Goal: Task Accomplishment & Management: Complete application form

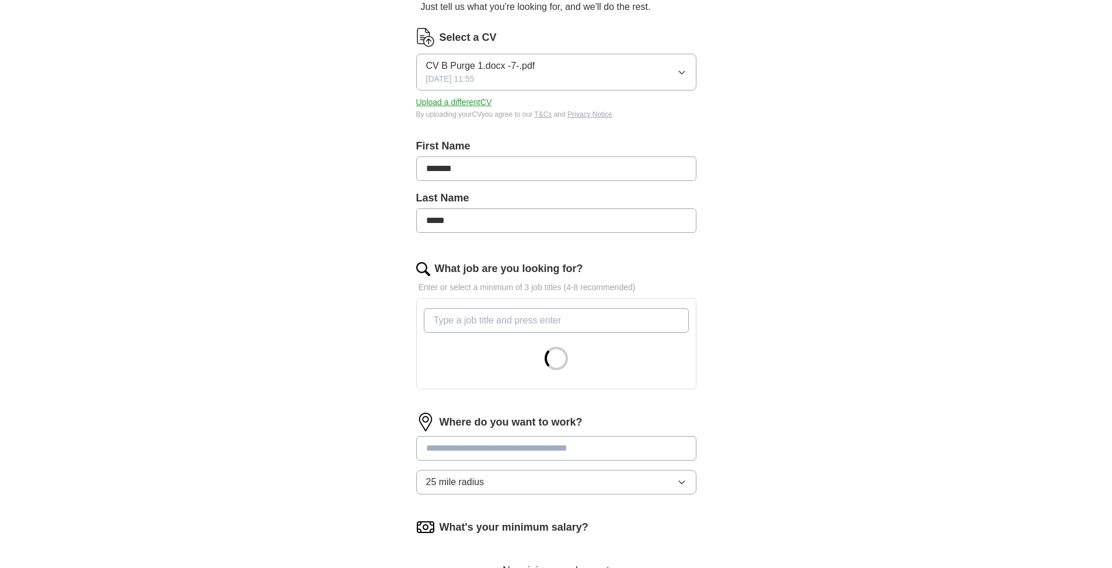
scroll to position [117, 0]
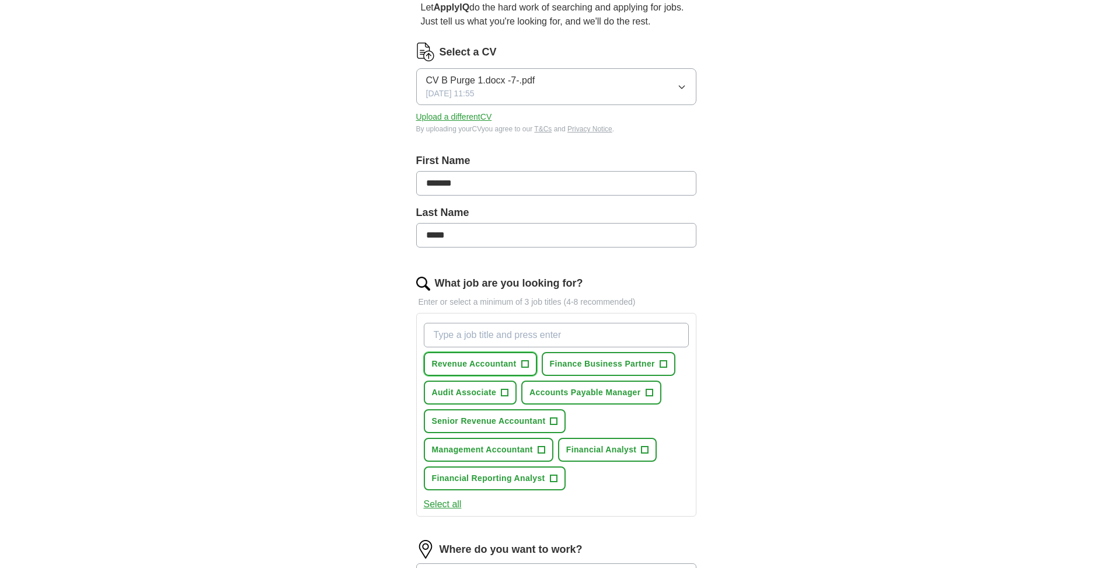
click at [524, 360] on span "+" at bounding box center [524, 364] width 7 height 9
click at [509, 425] on span "Senior Revenue Accountant" at bounding box center [489, 421] width 114 height 12
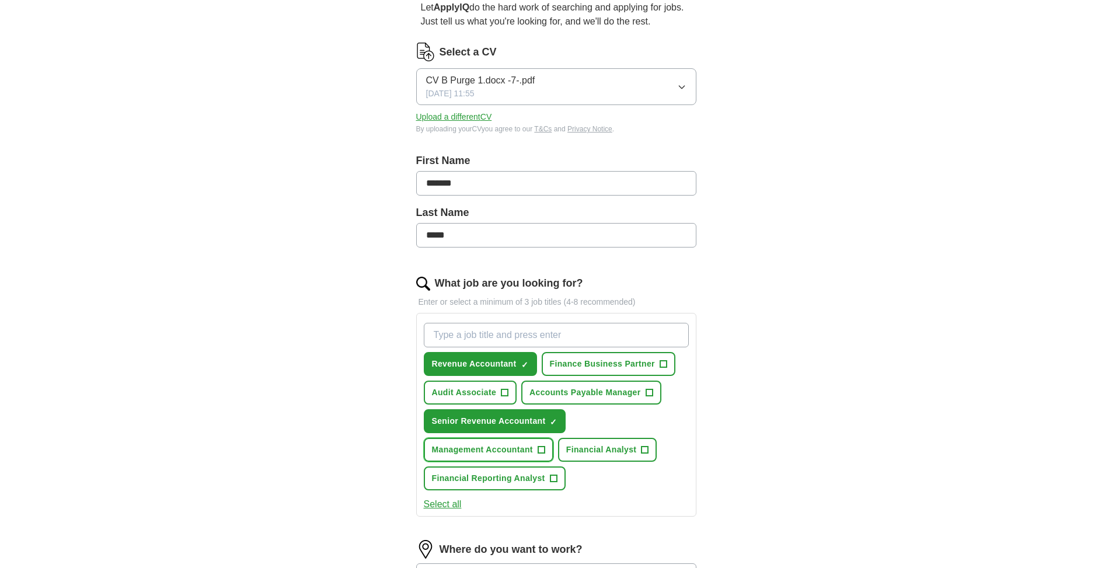
click at [507, 455] on button "Management Accountant +" at bounding box center [489, 450] width 130 height 24
click at [600, 454] on span "Financial Analyst" at bounding box center [601, 450] width 71 height 12
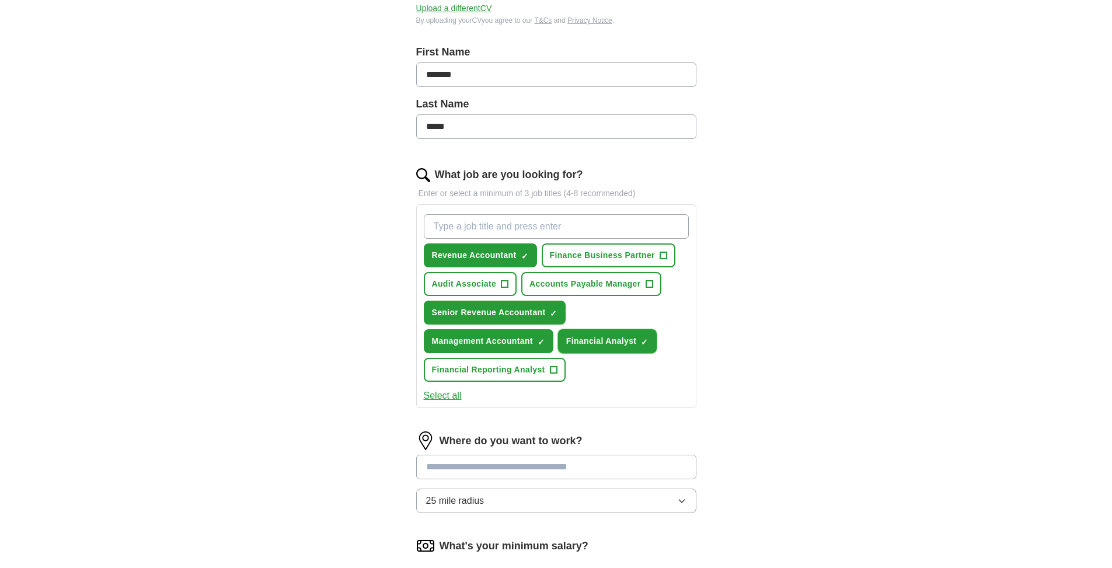
scroll to position [234, 0]
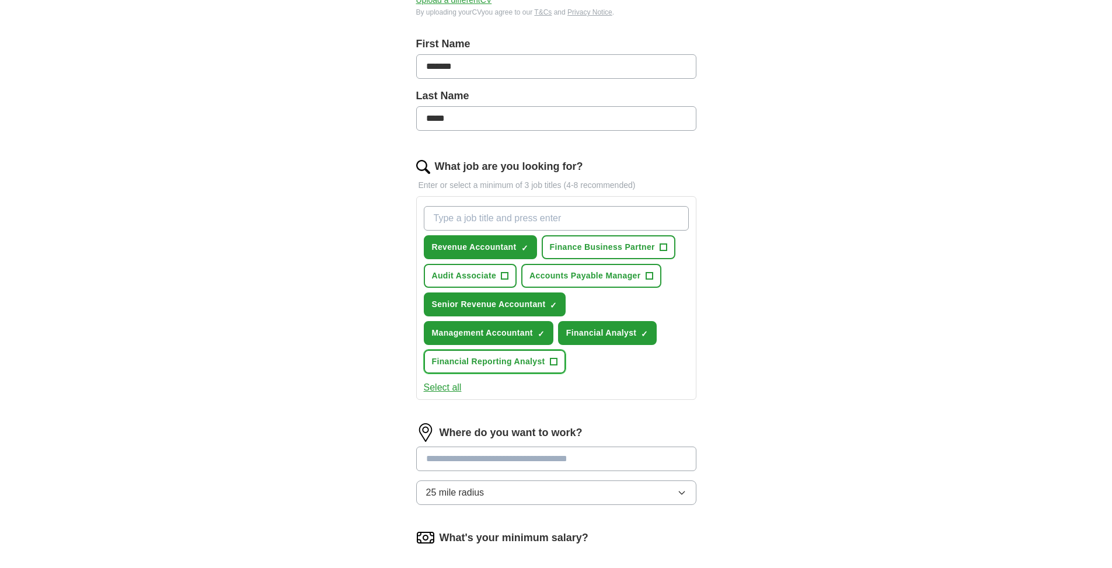
click at [516, 362] on span "Financial Reporting Analyst" at bounding box center [488, 362] width 113 height 12
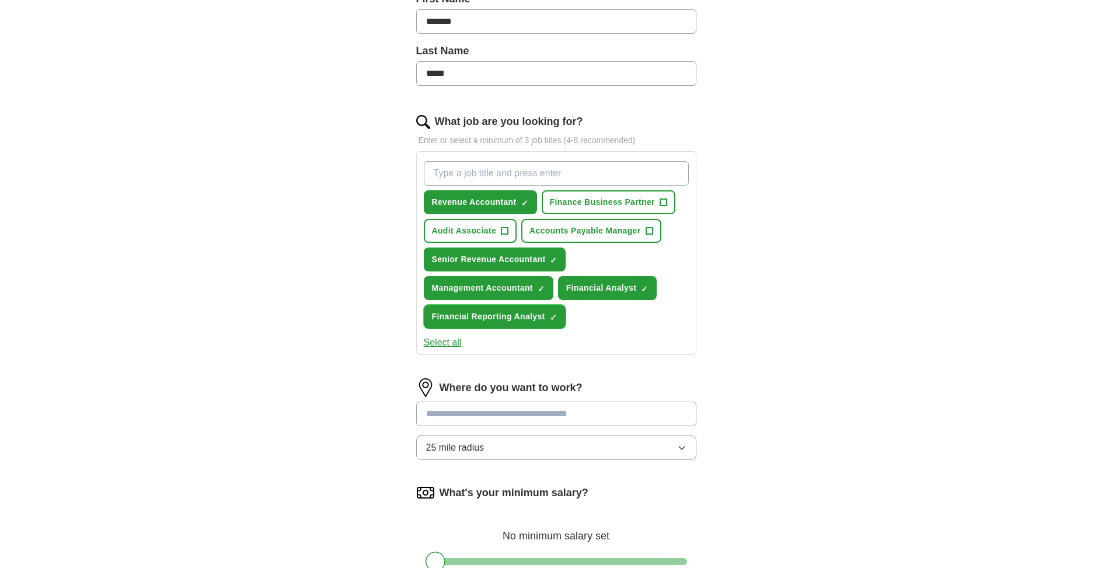
scroll to position [350, 0]
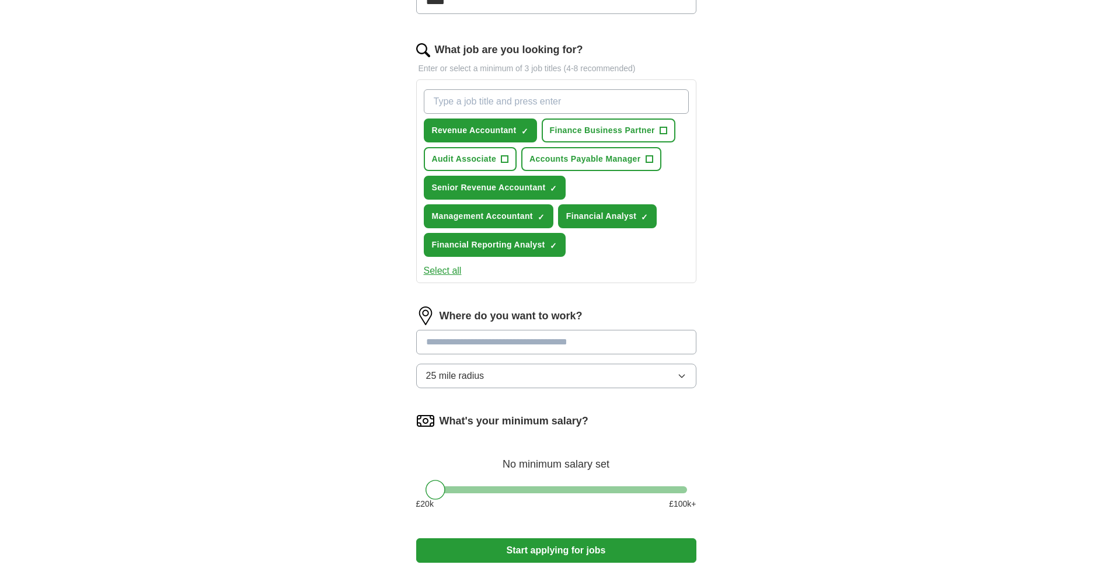
click at [522, 346] on input at bounding box center [556, 342] width 280 height 25
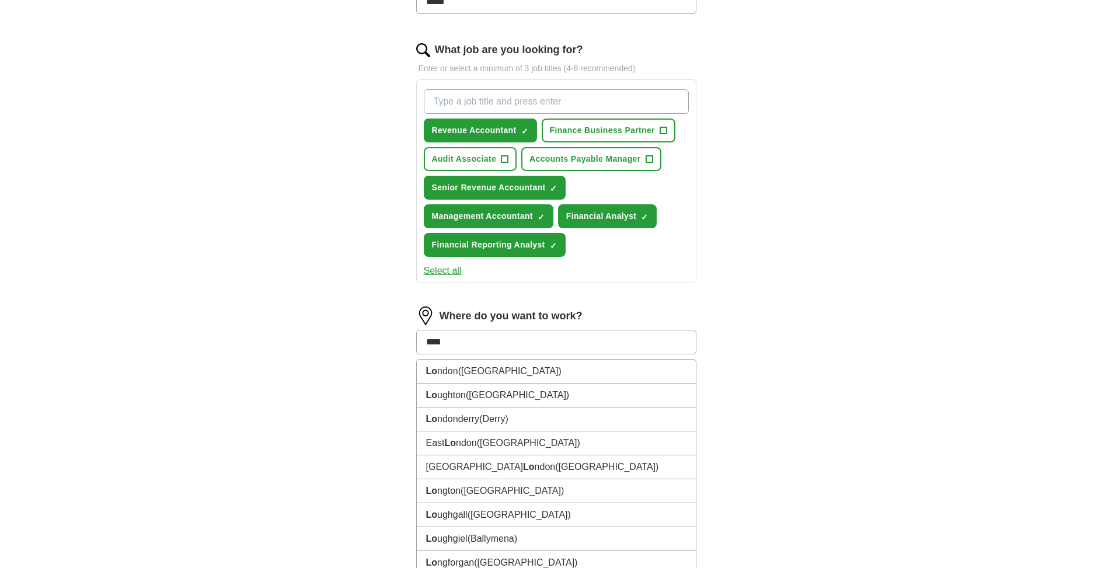
type input "*****"
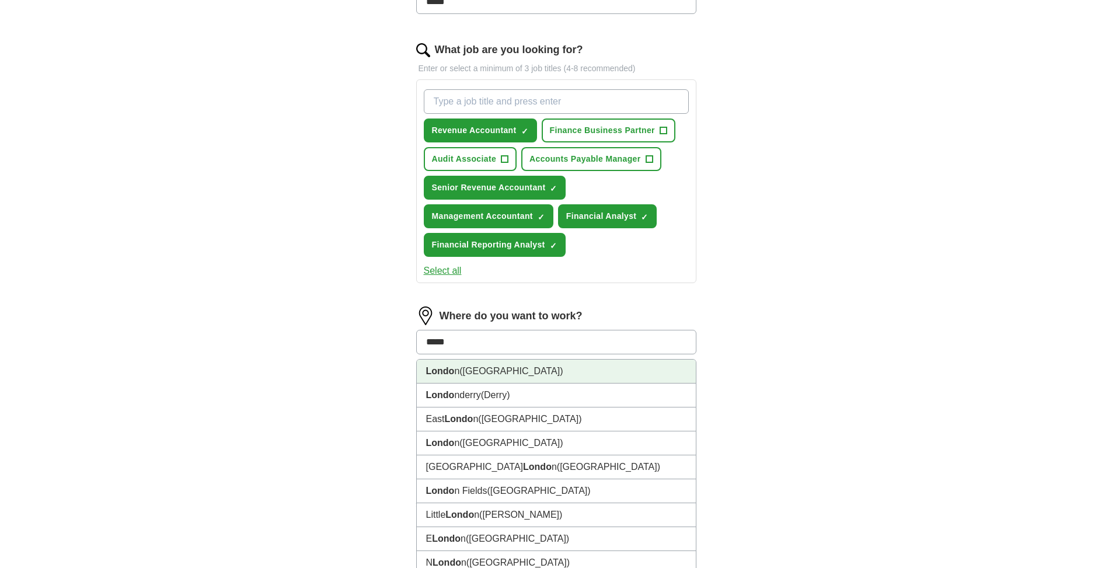
click at [464, 367] on span "([GEOGRAPHIC_DATA])" at bounding box center [511, 371] width 103 height 10
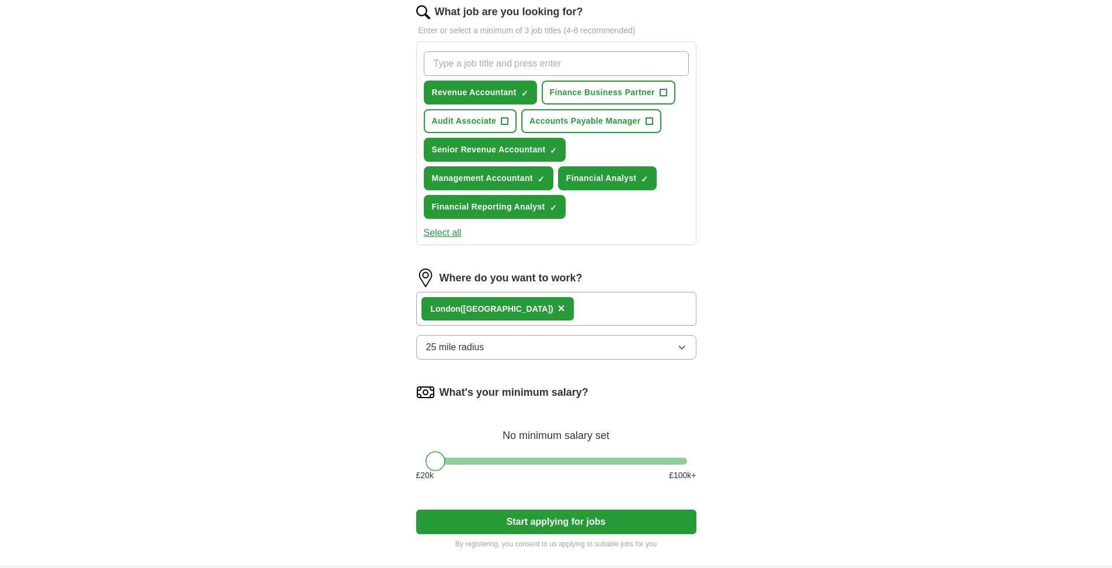
scroll to position [409, 0]
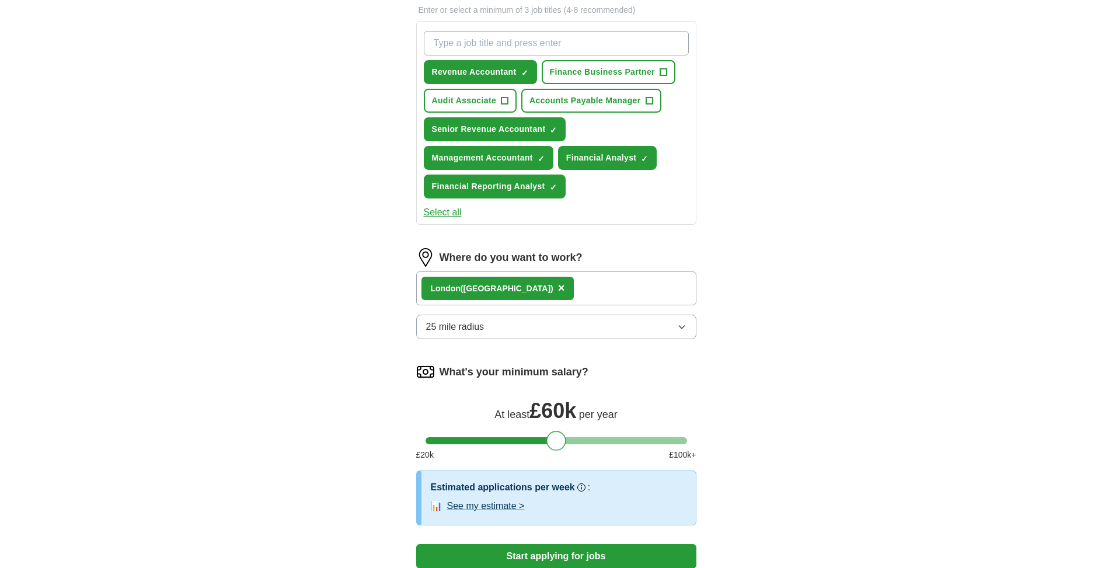
drag, startPoint x: 439, startPoint y: 440, endPoint x: 561, endPoint y: 443, distance: 121.5
click at [561, 443] on div at bounding box center [557, 441] width 20 height 20
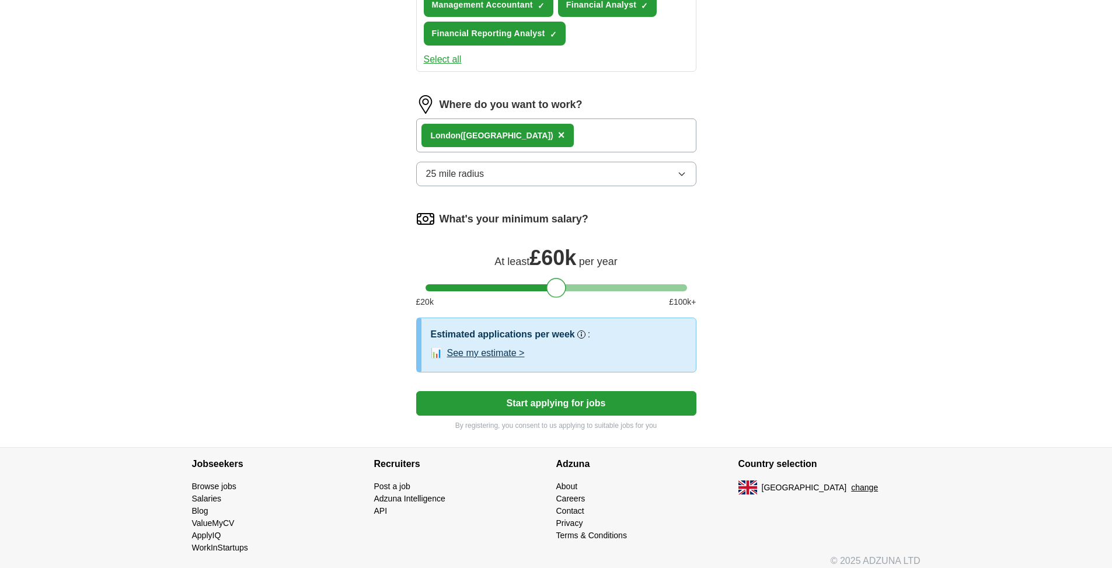
scroll to position [571, 0]
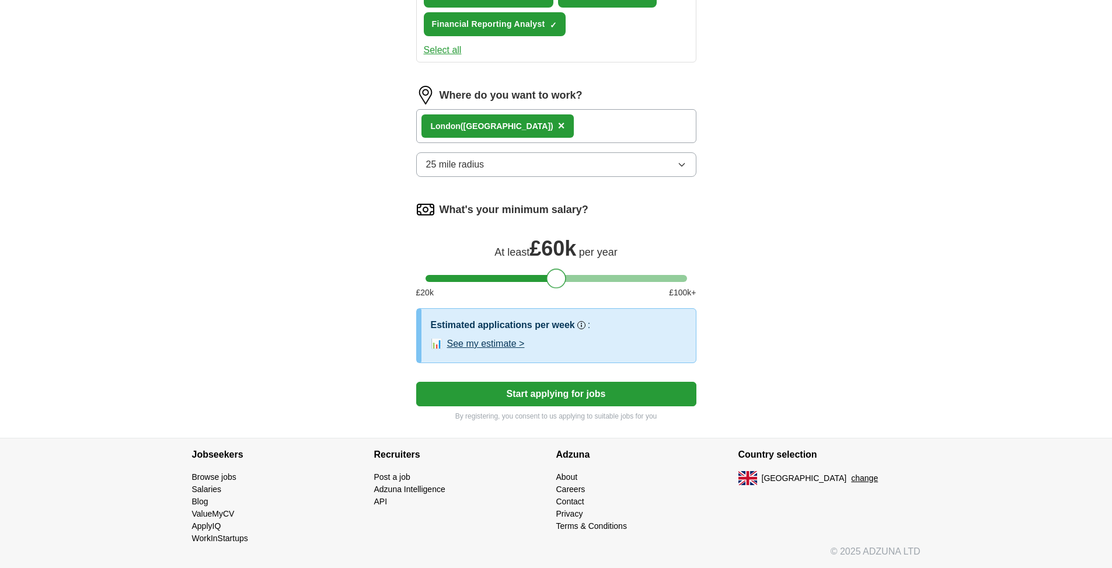
click at [605, 398] on button "Start applying for jobs" at bounding box center [556, 394] width 280 height 25
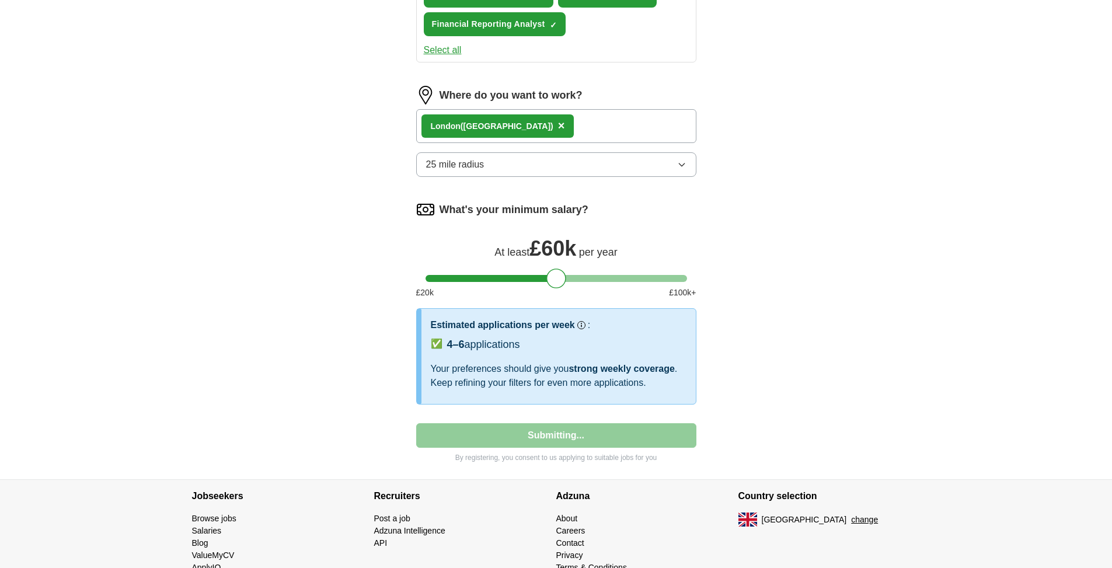
select select "**"
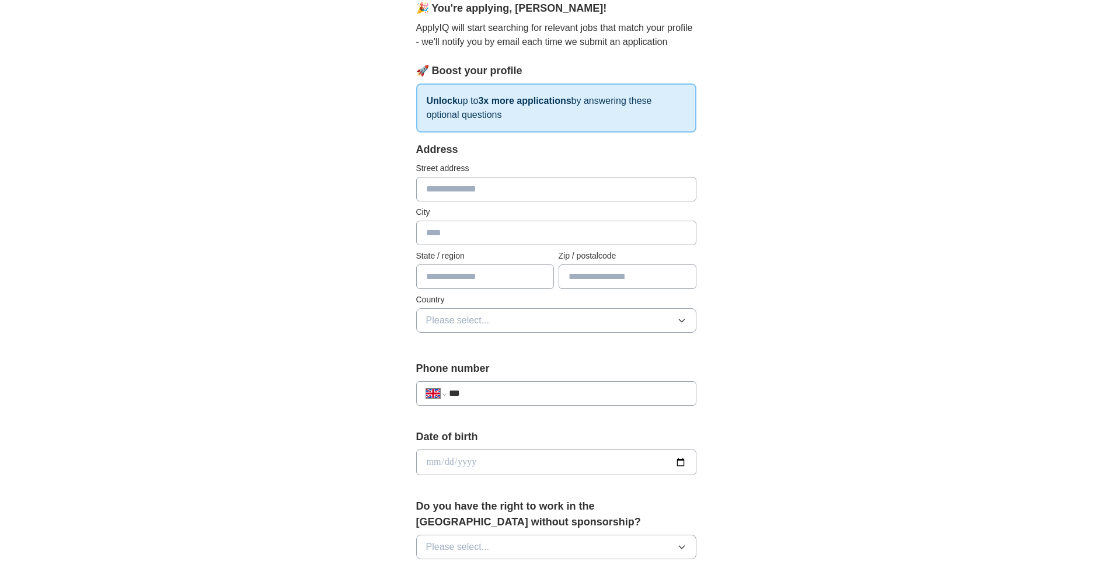
scroll to position [117, 0]
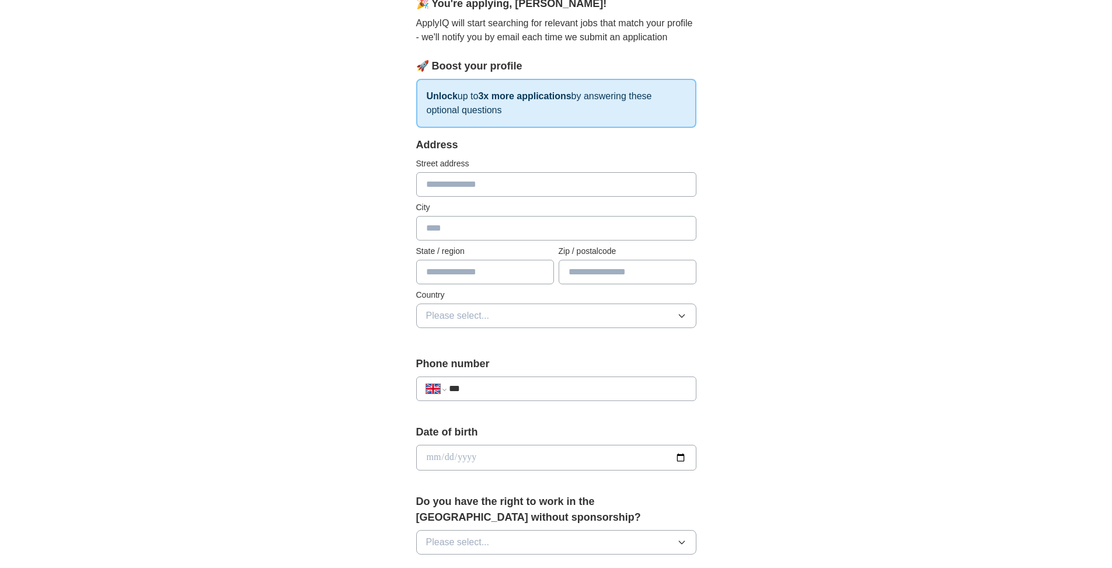
click at [451, 189] on input "text" at bounding box center [556, 184] width 280 height 25
type input "**********"
type input "******"
type input "*******"
click at [452, 317] on span "Please select..." at bounding box center [458, 316] width 64 height 14
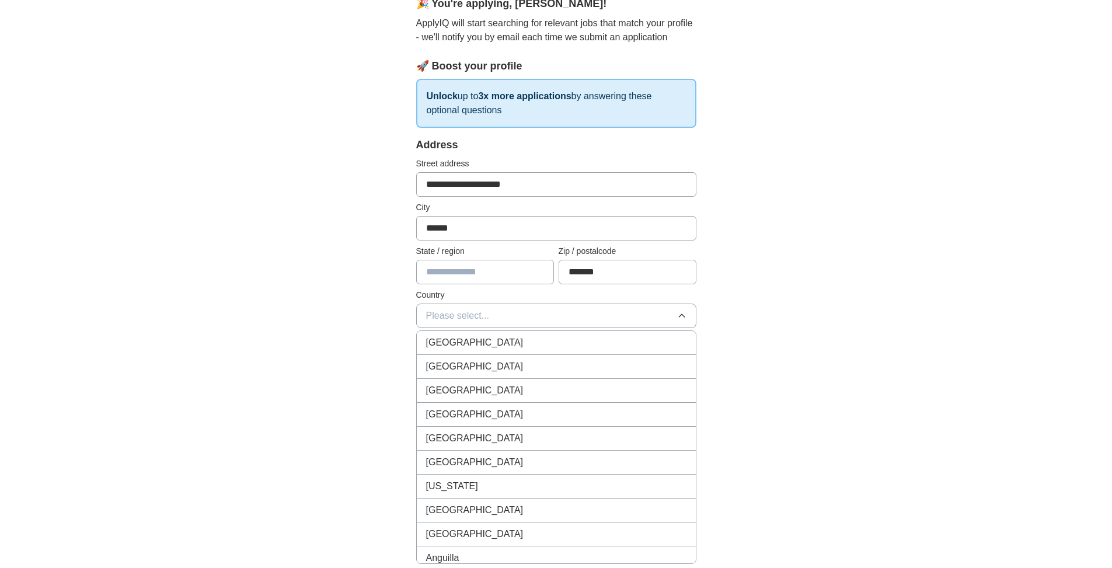
click at [484, 343] on span "[GEOGRAPHIC_DATA]" at bounding box center [475, 343] width 98 height 14
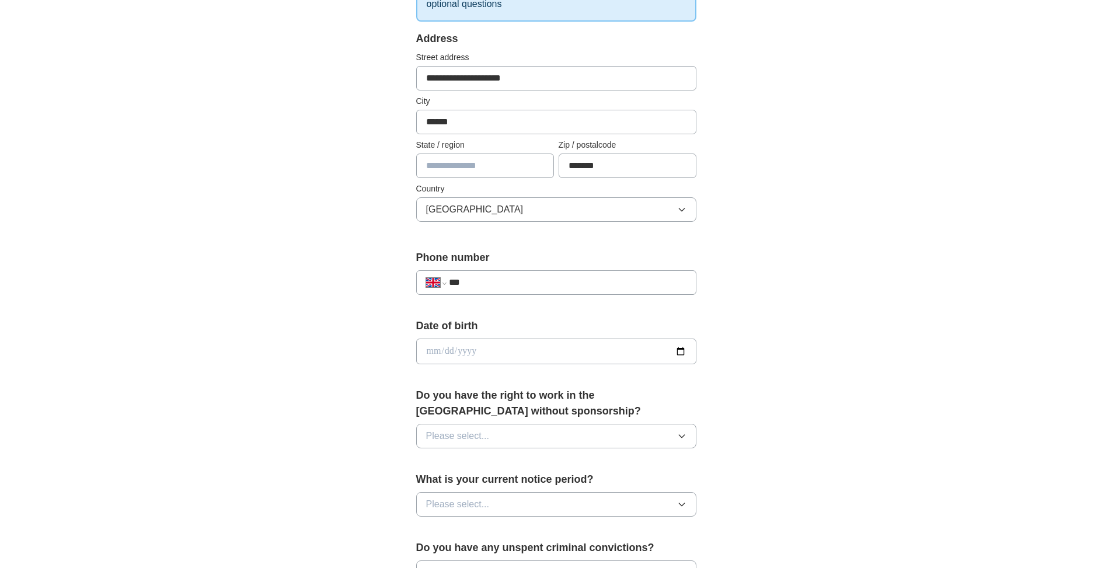
scroll to position [234, 0]
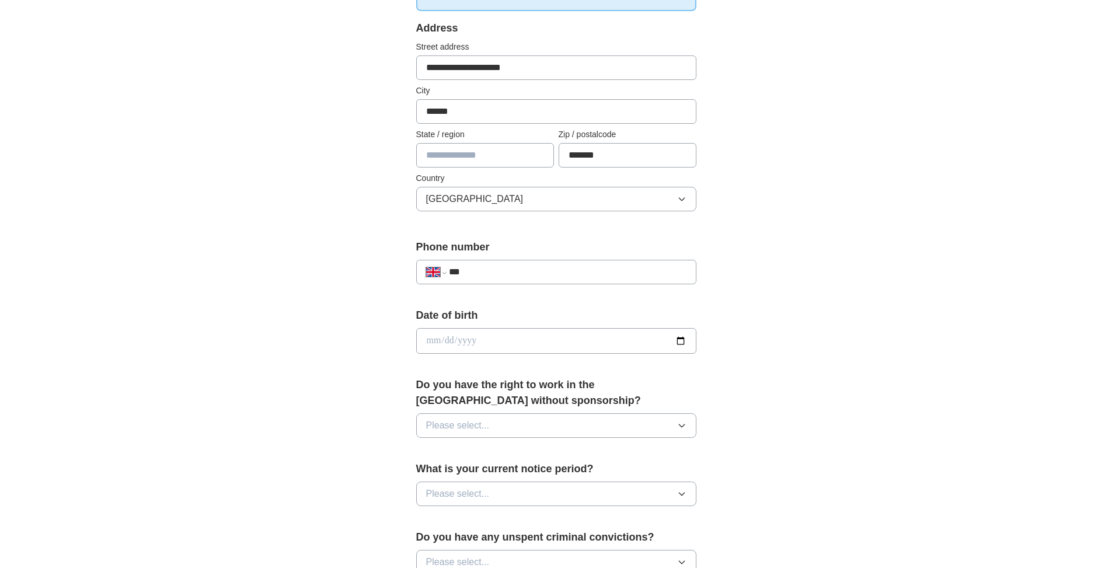
click at [490, 269] on input "***" at bounding box center [567, 272] width 237 height 14
type input "**********"
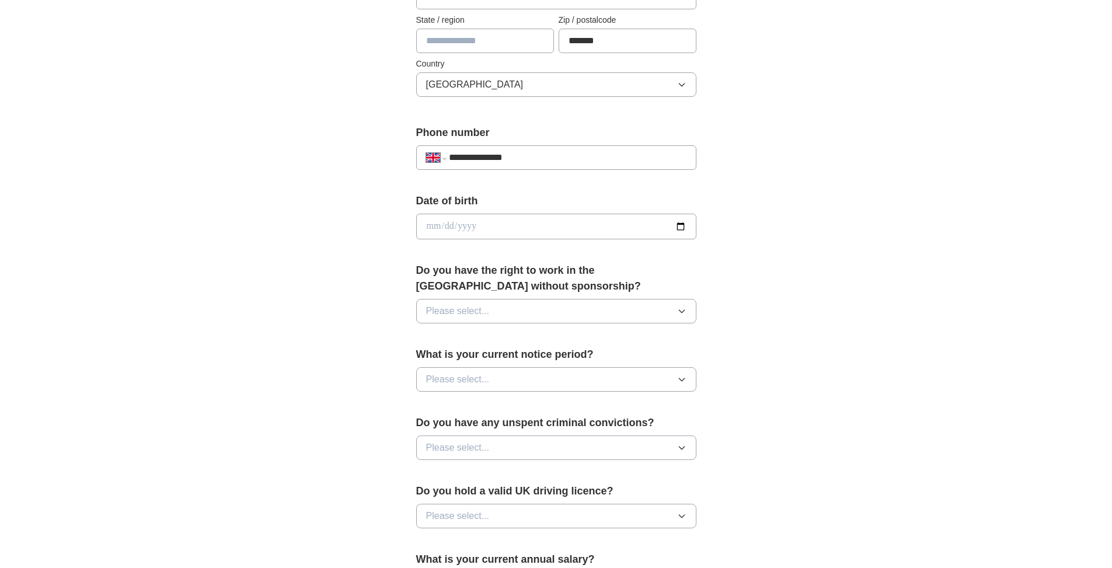
scroll to position [350, 0]
click at [600, 217] on input "date" at bounding box center [556, 224] width 280 height 26
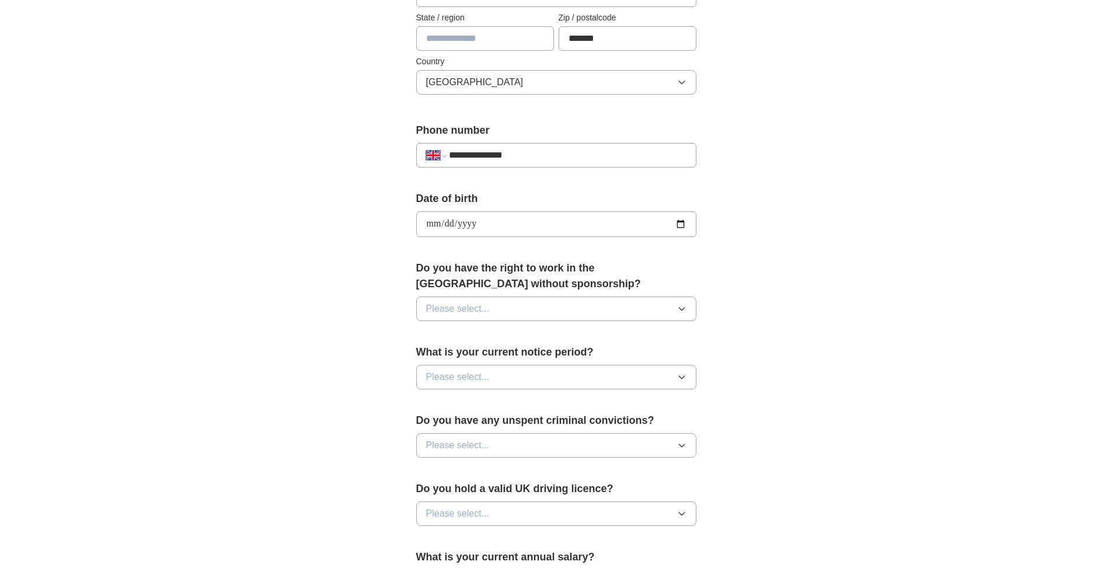
type input "**********"
click at [584, 302] on button "Please select..." at bounding box center [556, 309] width 280 height 25
click at [494, 331] on div "Yes" at bounding box center [556, 336] width 260 height 14
click at [474, 376] on span "Please select..." at bounding box center [458, 377] width 64 height 14
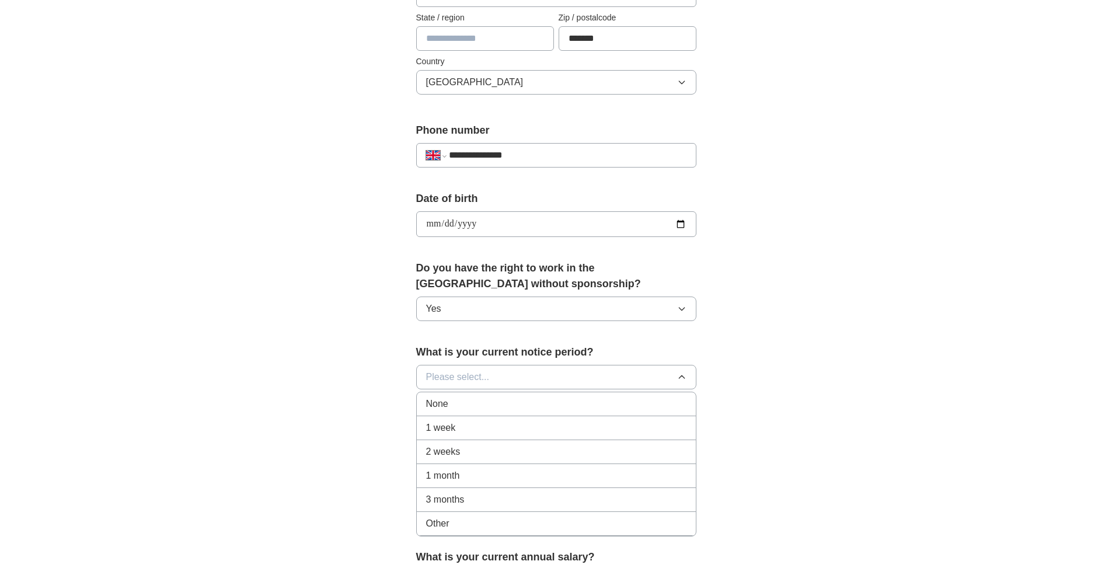
click at [457, 471] on span "1 month" at bounding box center [443, 476] width 34 height 14
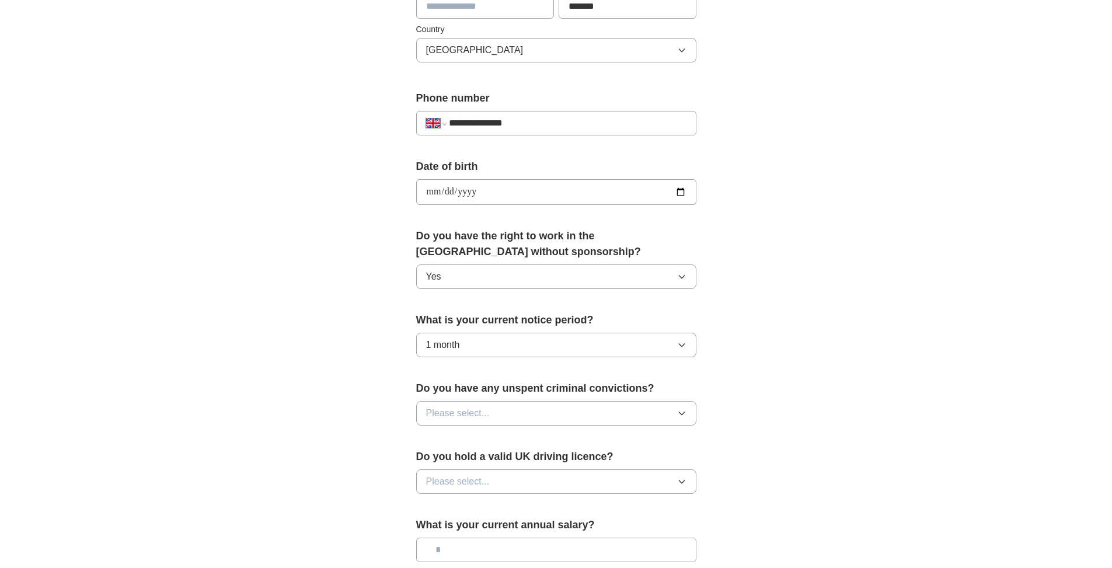
scroll to position [409, 0]
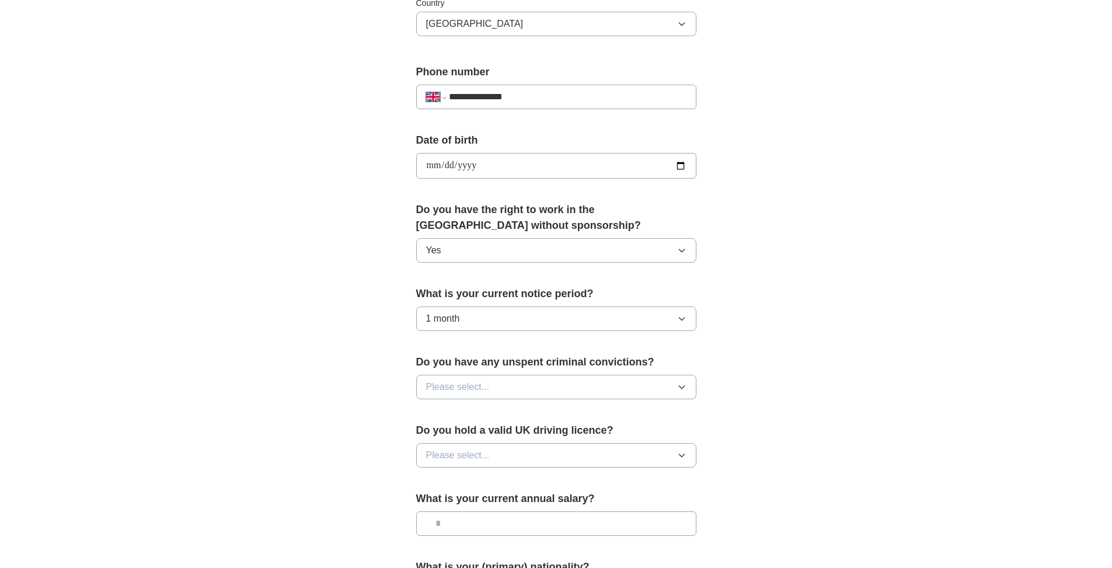
click at [531, 383] on button "Please select..." at bounding box center [556, 387] width 280 height 25
click at [452, 434] on div "No" at bounding box center [556, 438] width 260 height 14
click at [447, 456] on span "Please select..." at bounding box center [458, 455] width 64 height 14
click at [445, 507] on div "No" at bounding box center [556, 506] width 260 height 14
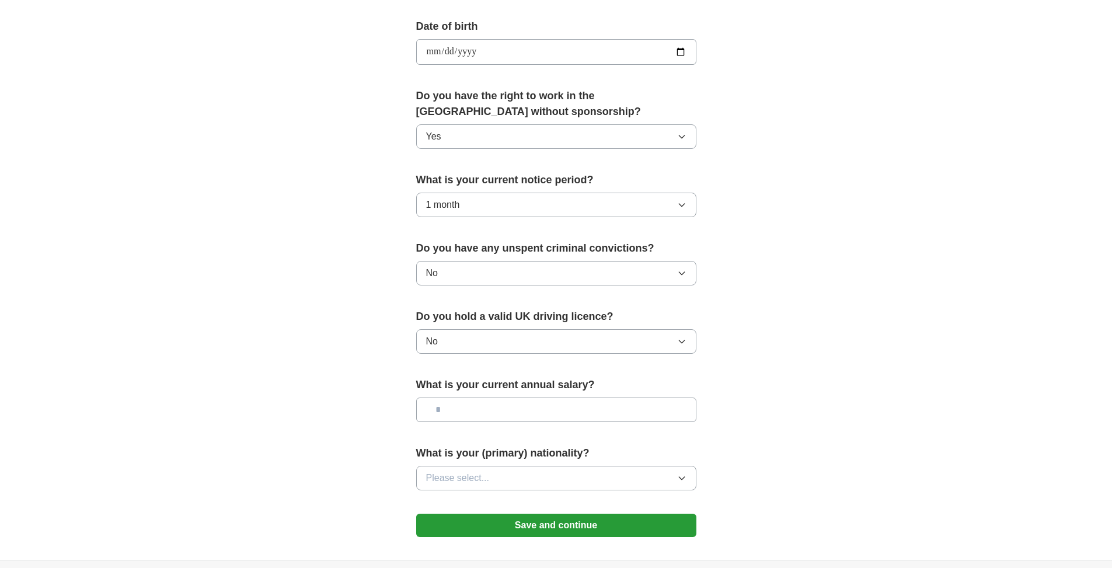
scroll to position [525, 0]
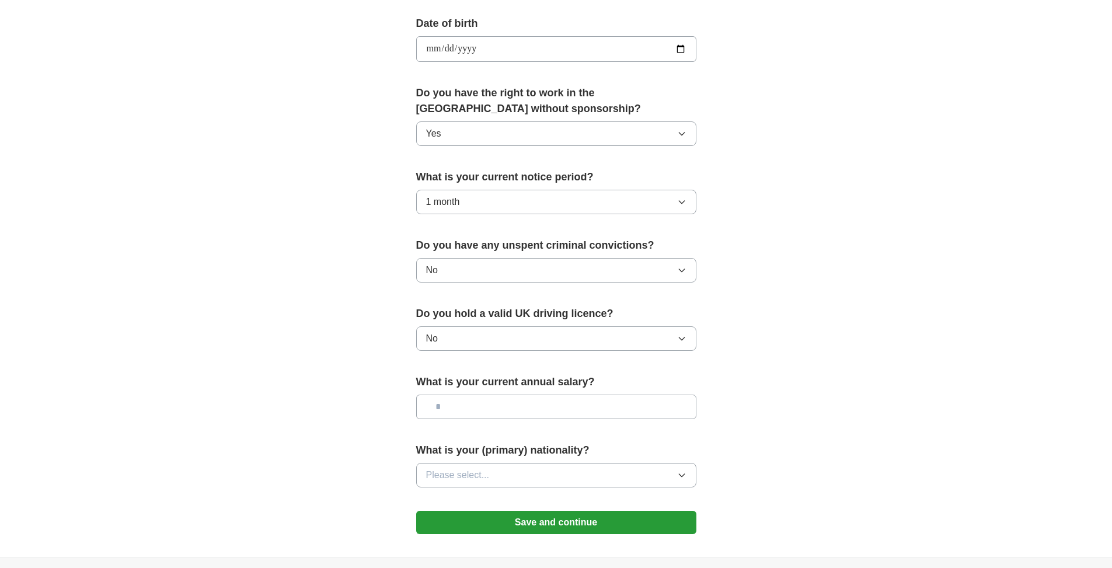
click at [490, 408] on input "text" at bounding box center [556, 407] width 280 height 25
click at [487, 405] on input "text" at bounding box center [556, 407] width 280 height 25
type input "*******"
click at [485, 469] on span "Please select..." at bounding box center [458, 475] width 64 height 14
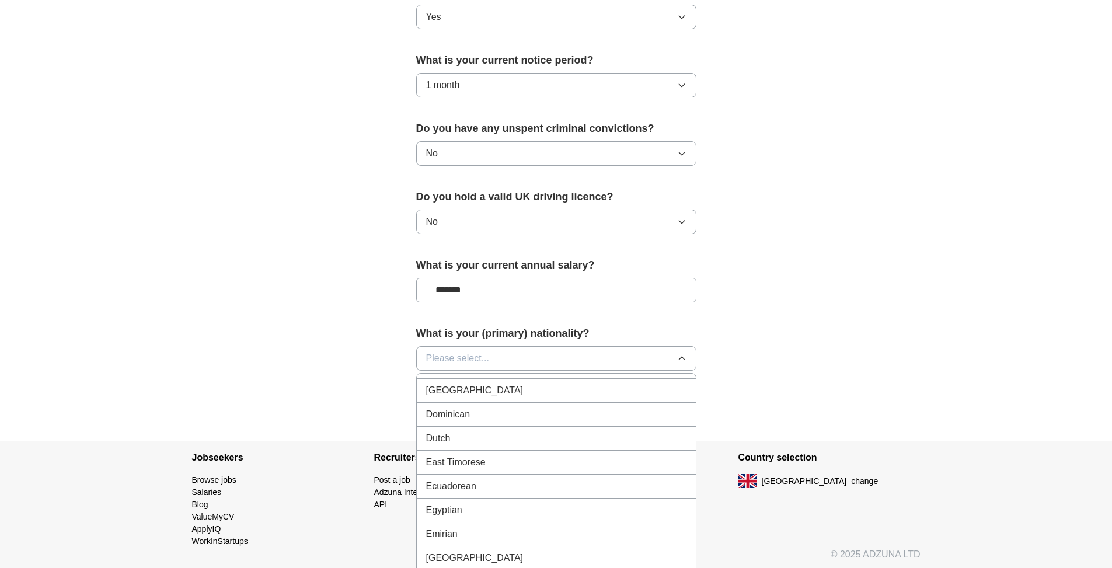
scroll to position [1343, 0]
click at [472, 424] on div "Estonian" at bounding box center [556, 431] width 260 height 14
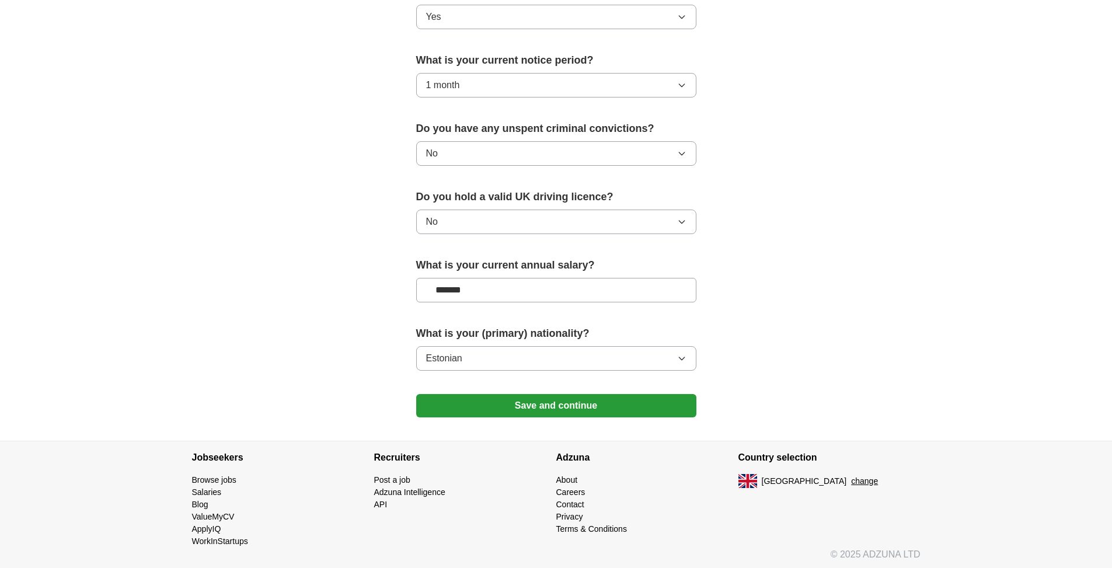
click at [501, 404] on button "Save and continue" at bounding box center [556, 405] width 280 height 23
